Goal: Task Accomplishment & Management: Complete application form

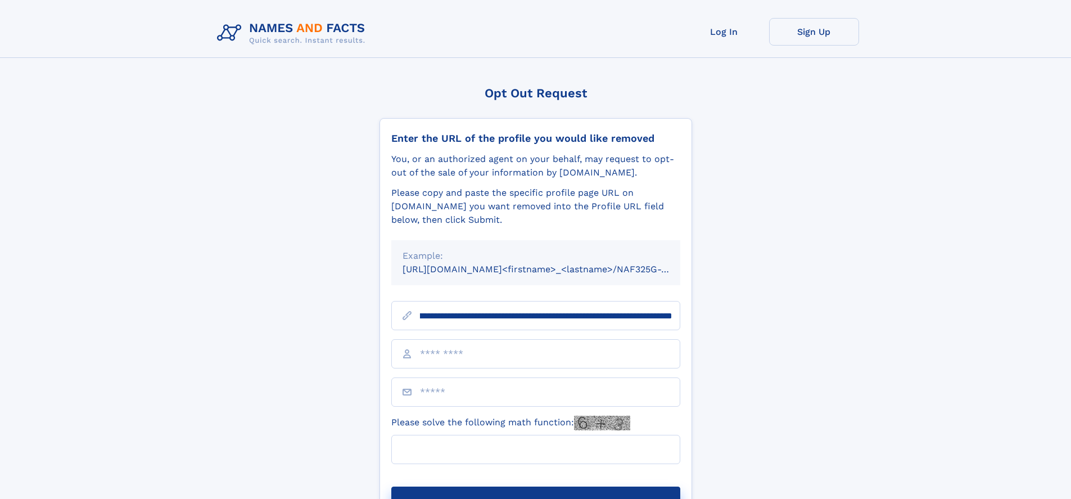
scroll to position [0, 129]
type input "**********"
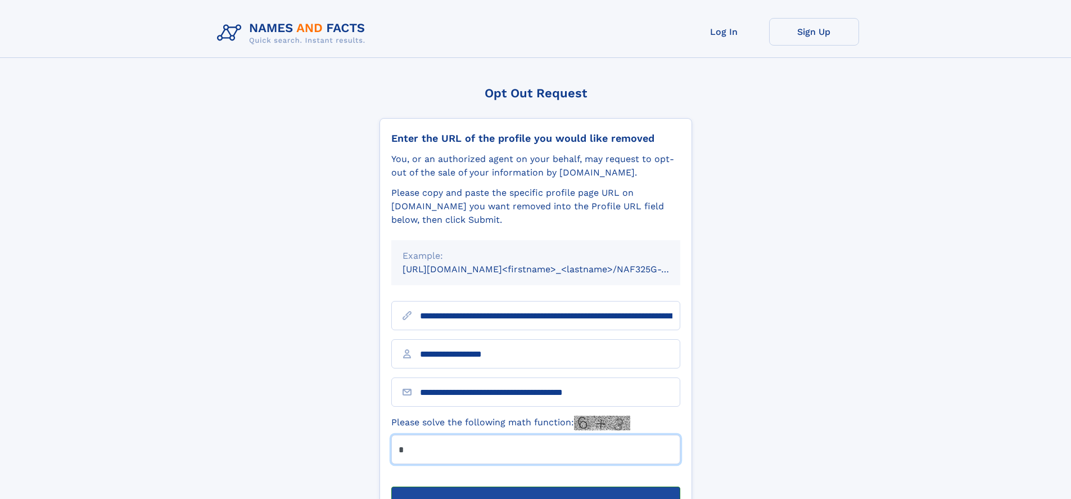
type input "*"
click at [535, 486] on button "Submit Opt Out Request" at bounding box center [535, 504] width 289 height 36
